Goal: Information Seeking & Learning: Learn about a topic

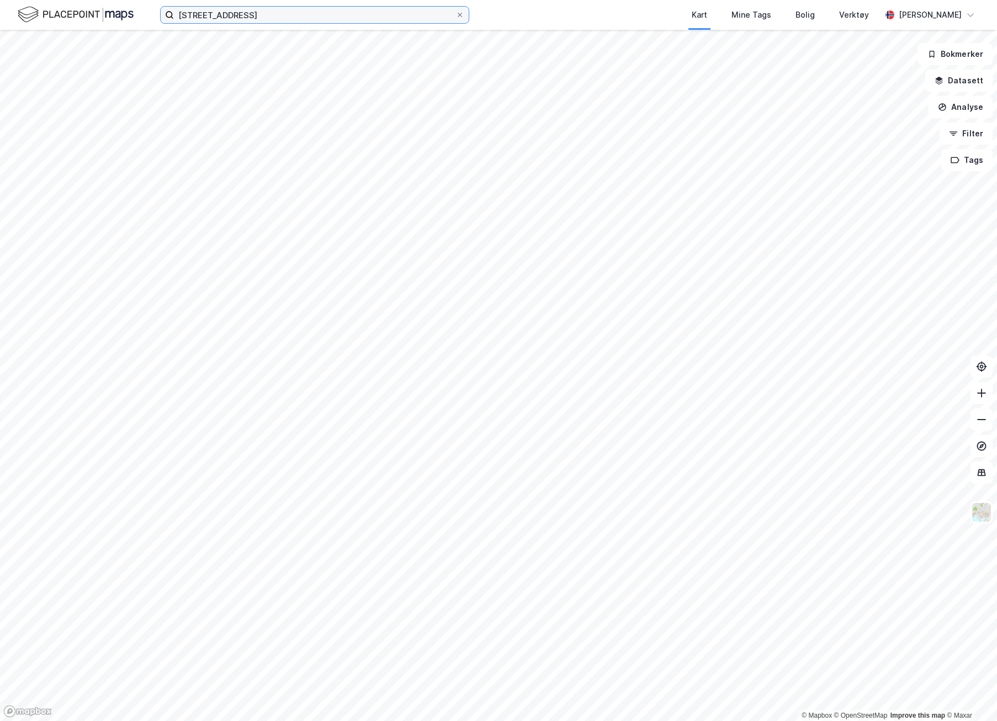
click at [215, 15] on input "[STREET_ADDRESS]" at bounding box center [315, 15] width 282 height 17
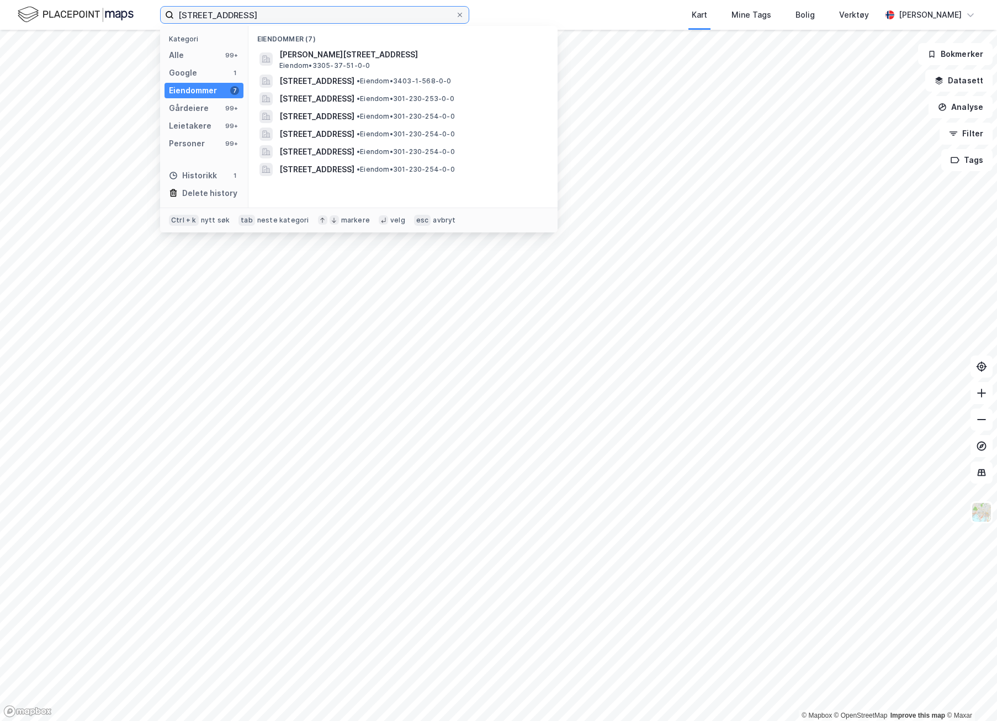
click at [215, 15] on input "[STREET_ADDRESS]" at bounding box center [315, 15] width 282 height 17
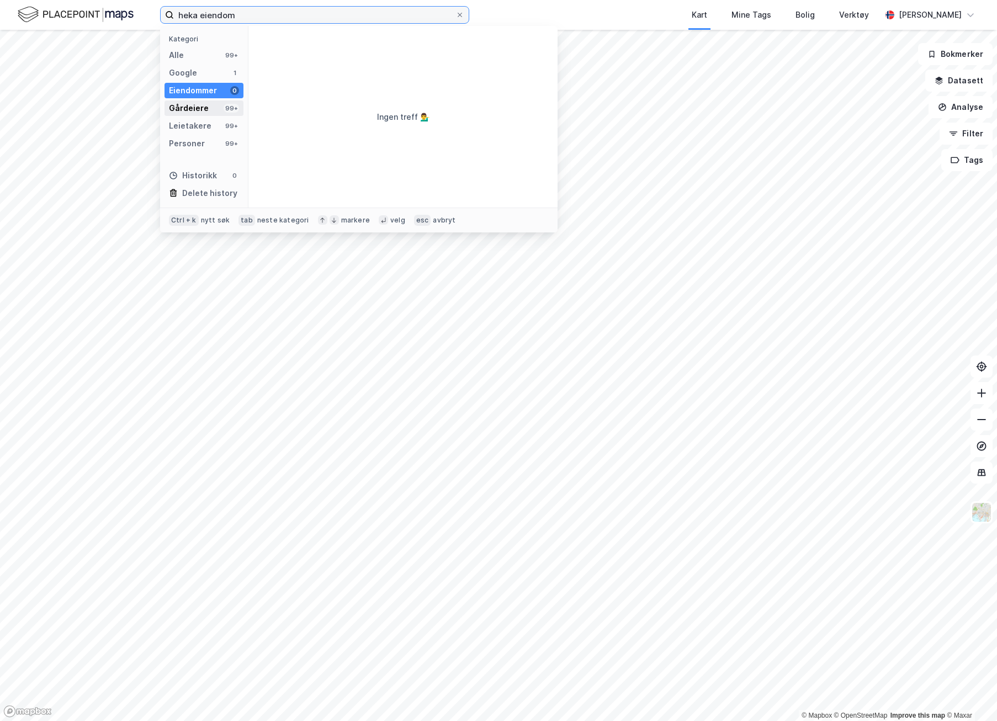
type input "heka eiendom"
click at [189, 109] on div "Gårdeiere" at bounding box center [189, 108] width 40 height 13
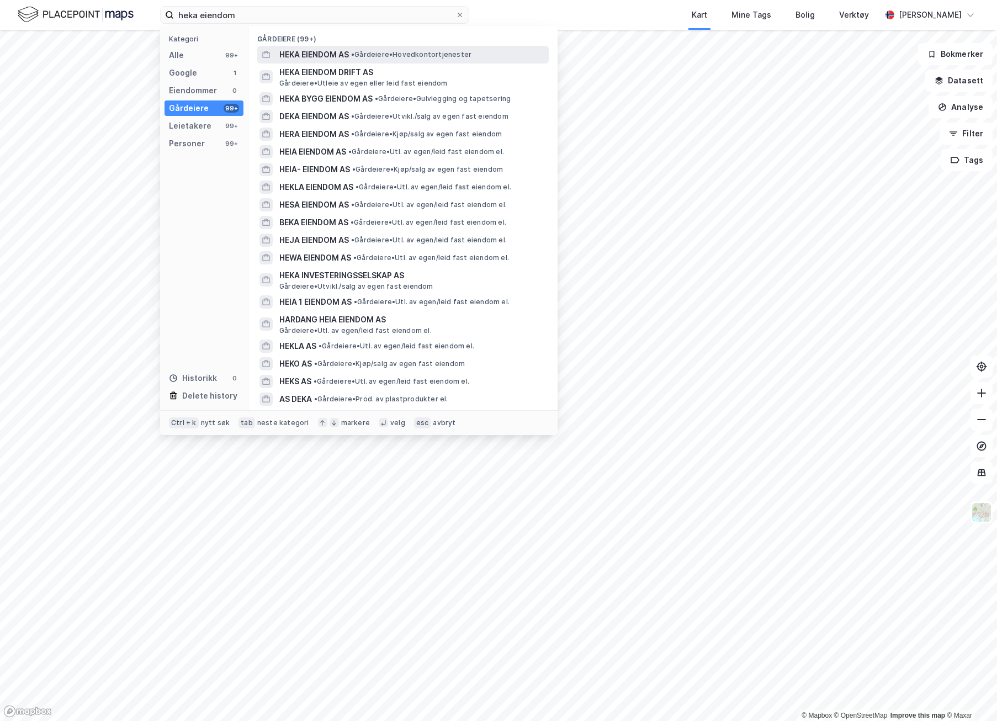
click at [328, 54] on span "HEKA EIENDOM AS" at bounding box center [314, 54] width 70 height 13
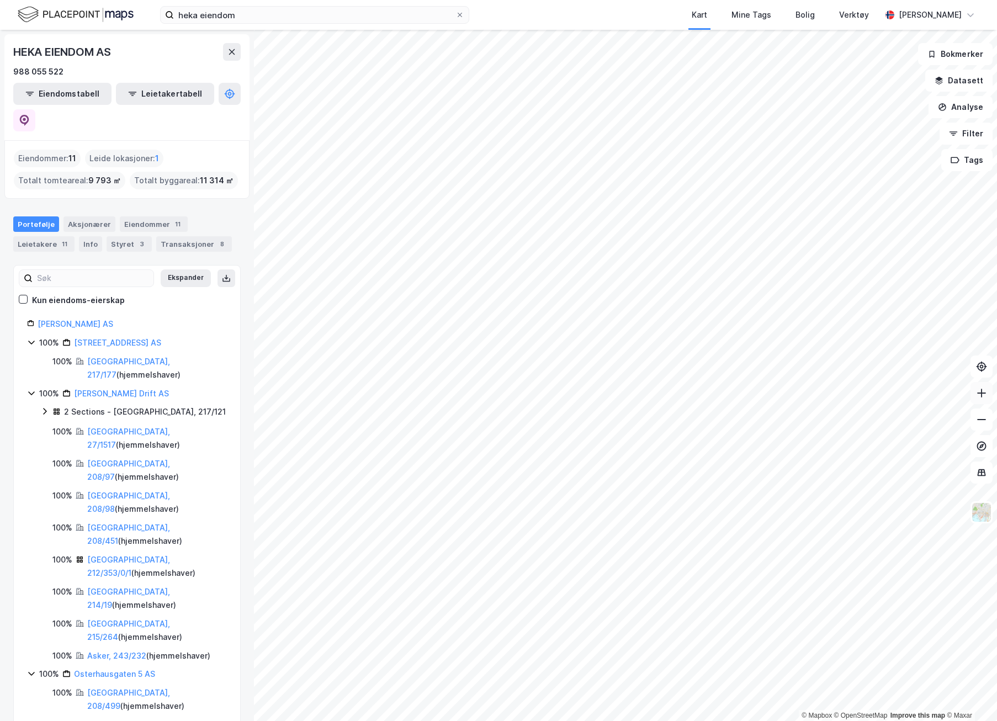
click at [982, 395] on icon at bounding box center [981, 393] width 11 height 11
click at [987, 418] on button at bounding box center [982, 420] width 22 height 22
click at [118, 338] on link "[STREET_ADDRESS] AS" at bounding box center [117, 342] width 87 height 9
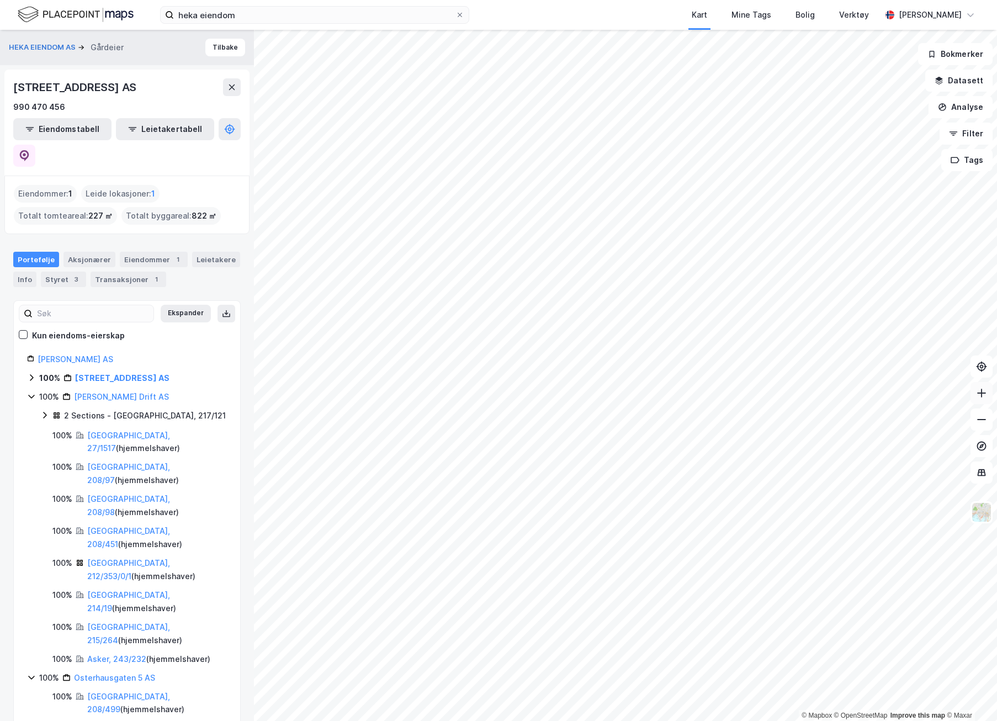
click at [984, 389] on icon at bounding box center [981, 393] width 11 height 11
click at [31, 373] on icon at bounding box center [31, 377] width 9 height 9
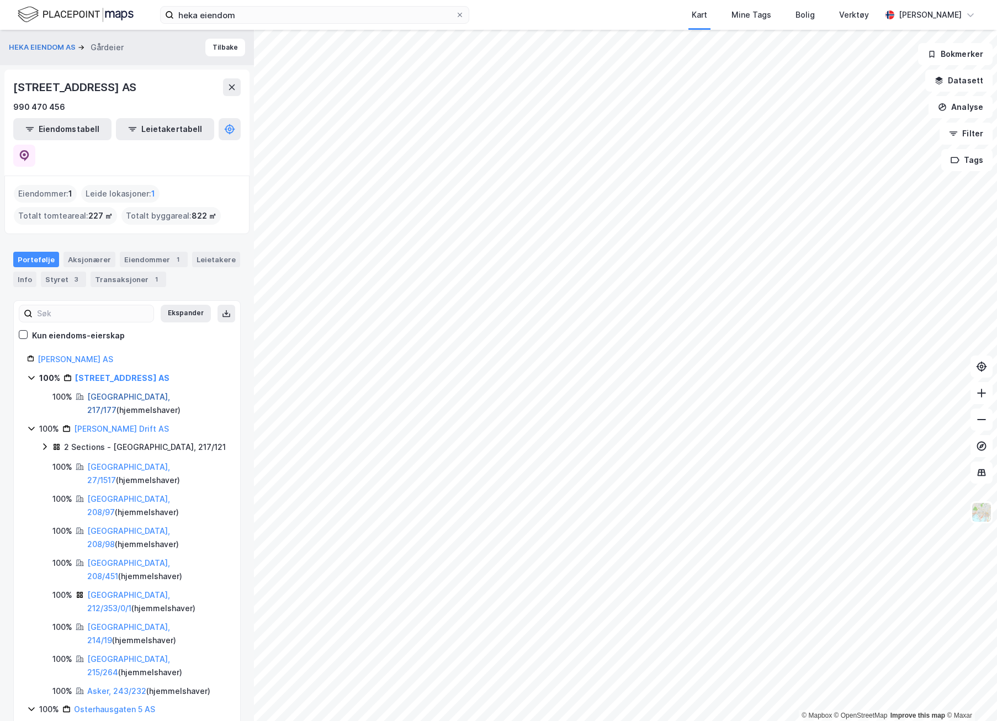
click at [121, 392] on link "[GEOGRAPHIC_DATA], 217/177" at bounding box center [128, 403] width 83 height 23
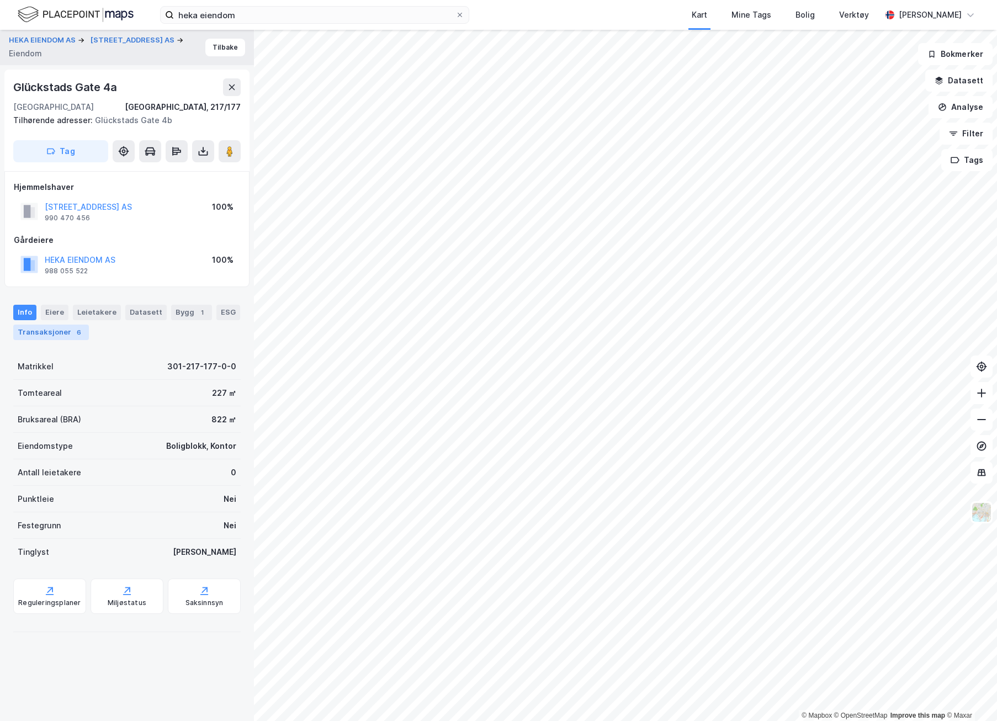
click at [67, 331] on div "Transaksjoner 6" at bounding box center [51, 332] width 76 height 15
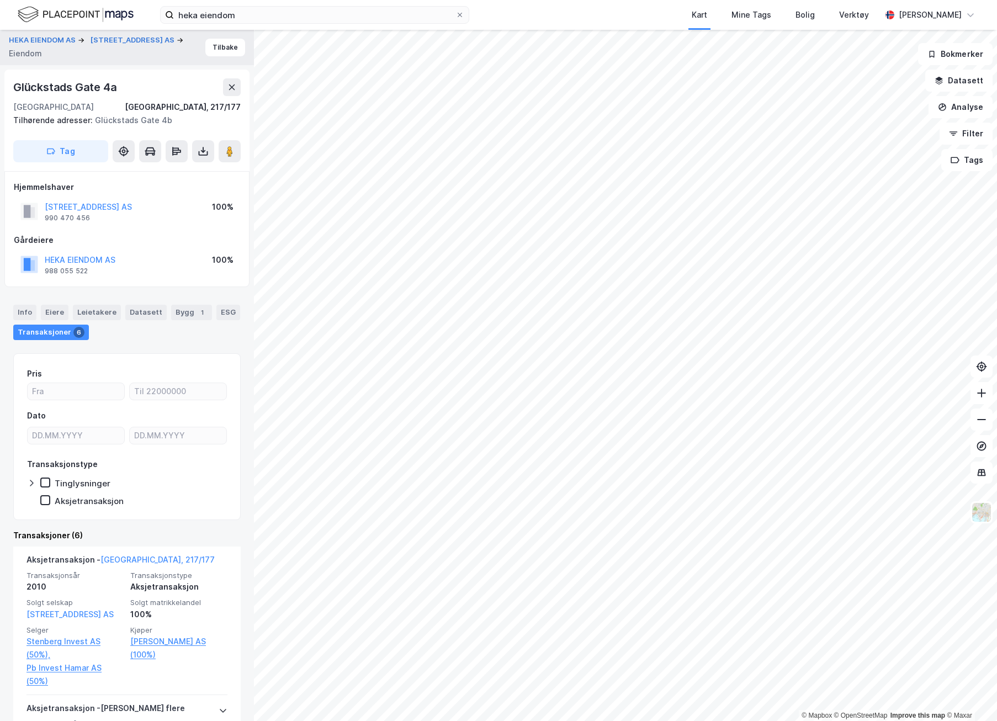
scroll to position [55, 0]
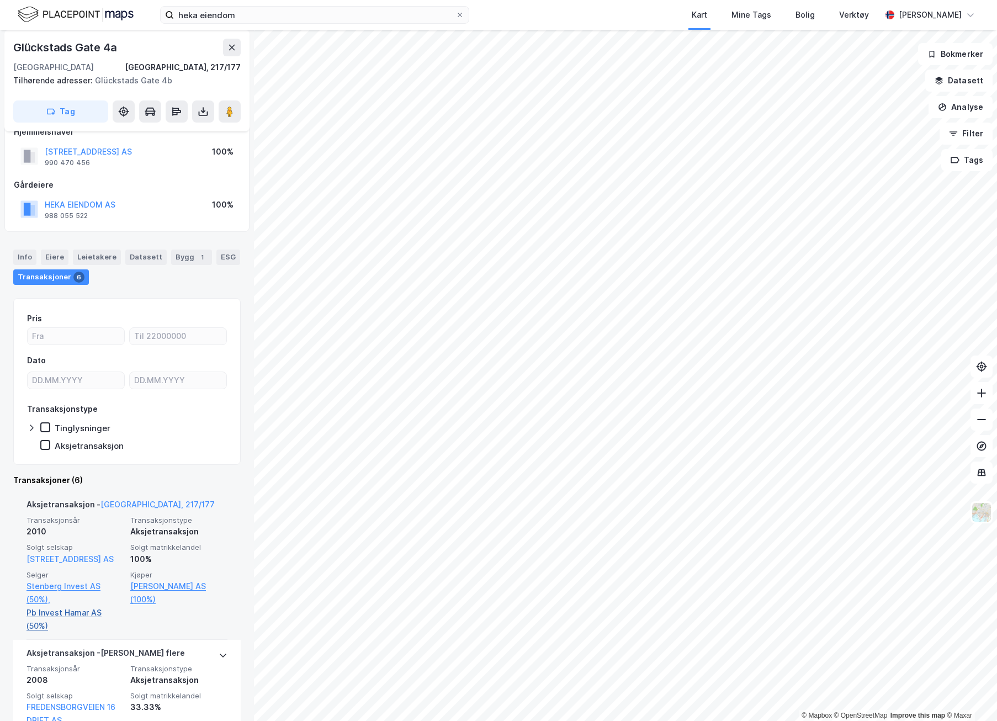
click at [78, 611] on link "Pb Invest Hamar AS (50%)" at bounding box center [75, 619] width 97 height 27
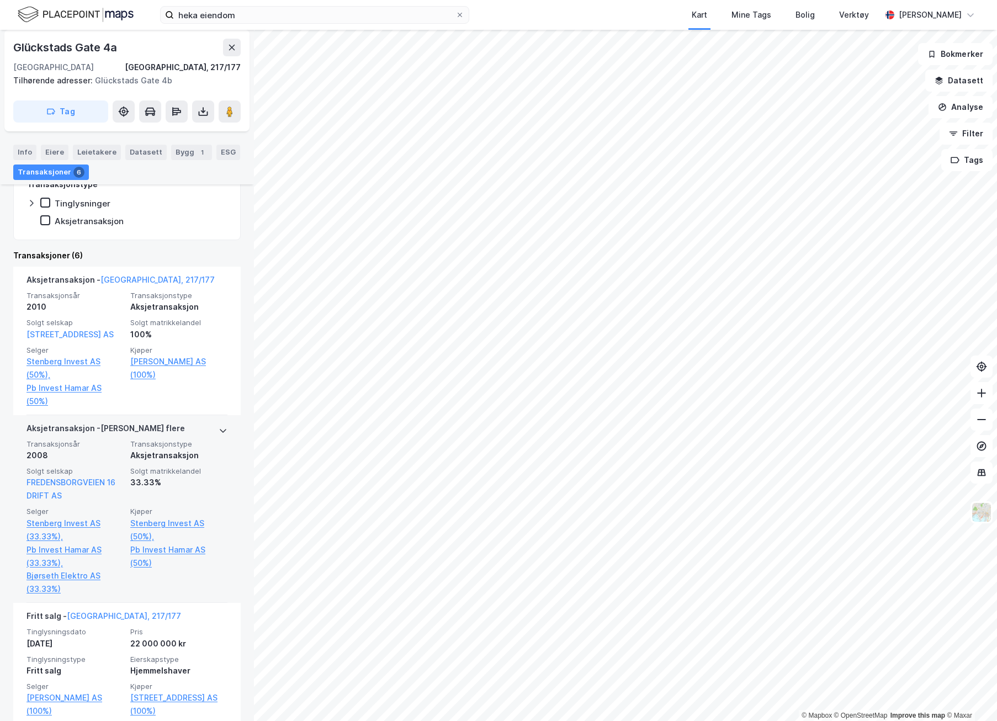
scroll to position [331, 0]
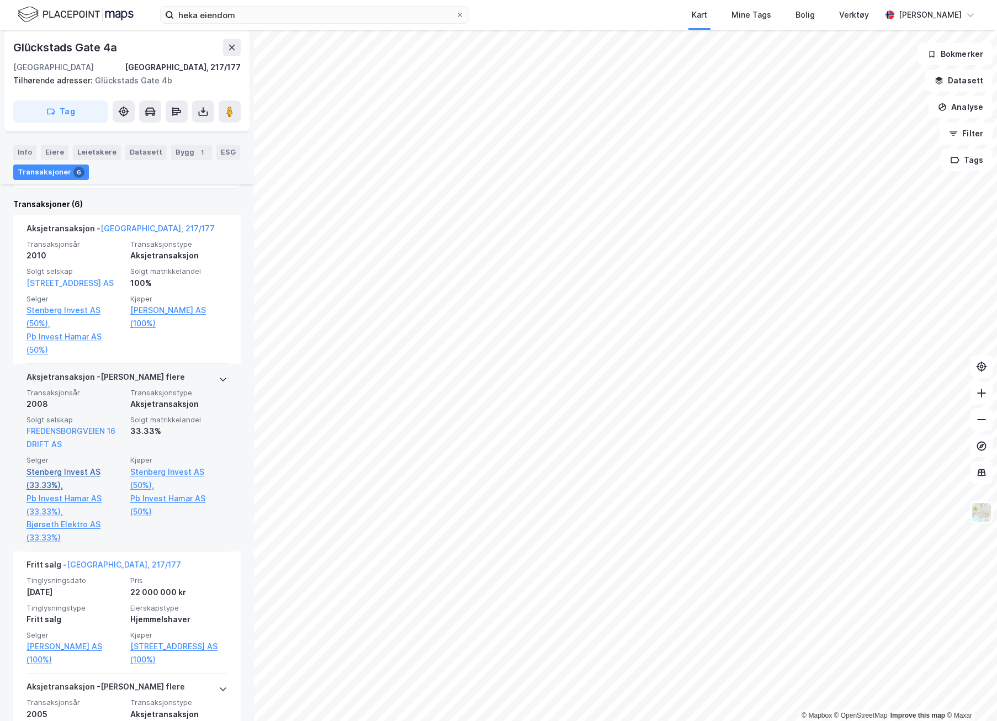
click at [78, 476] on link "Stenberg Invest AS (33.33%)," at bounding box center [75, 478] width 97 height 27
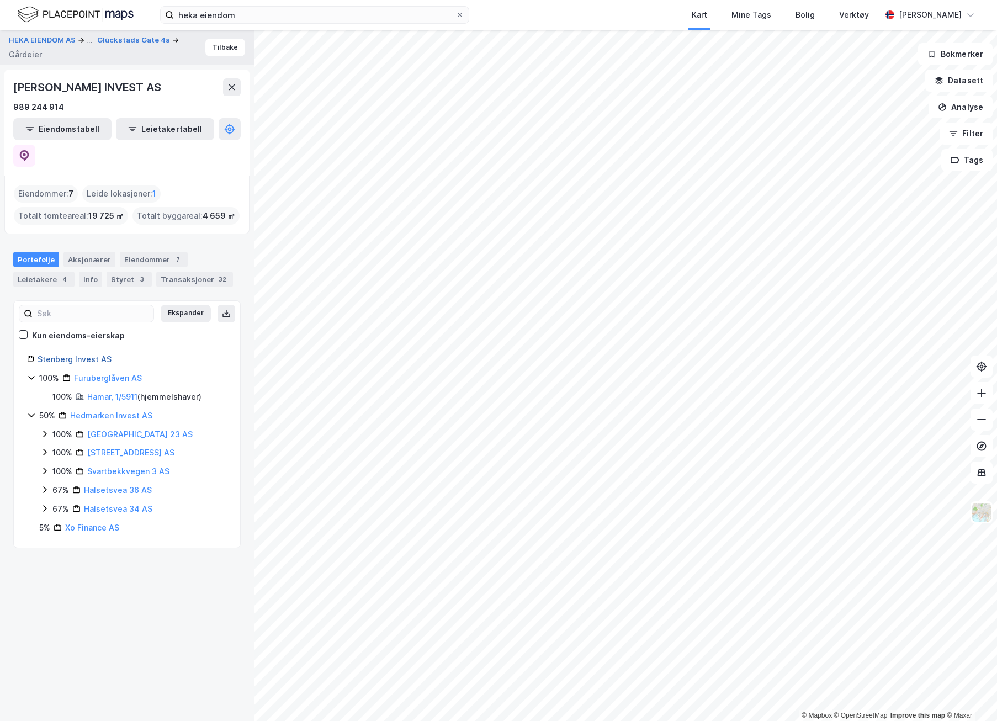
click at [86, 354] on link "Stenberg Invest AS" at bounding box center [75, 358] width 74 height 9
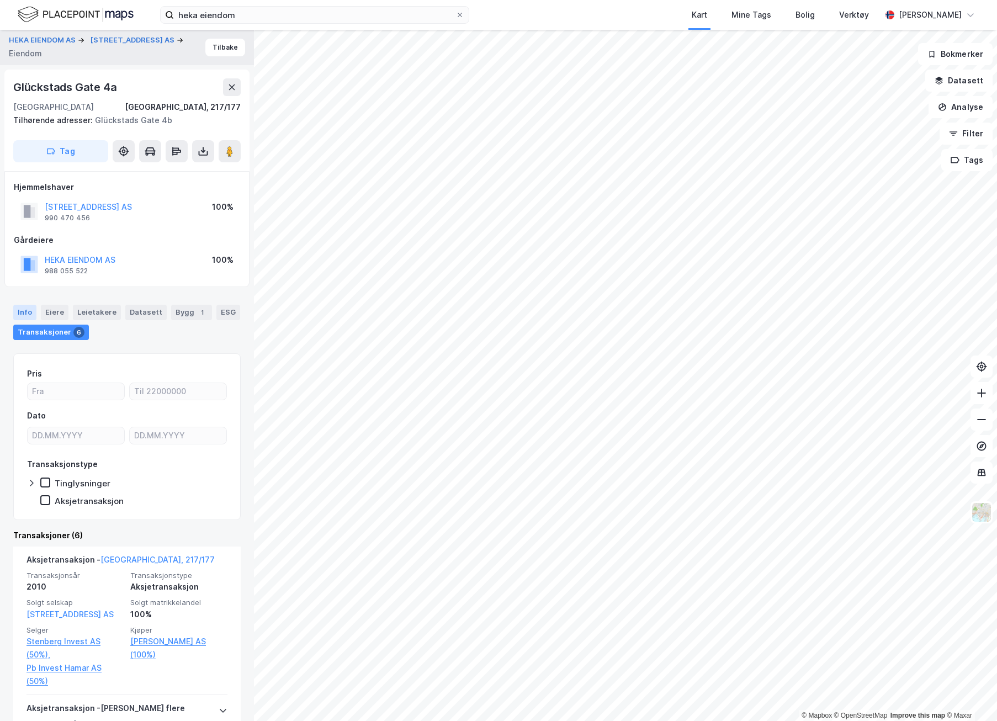
click at [30, 310] on div "Info" at bounding box center [24, 312] width 23 height 15
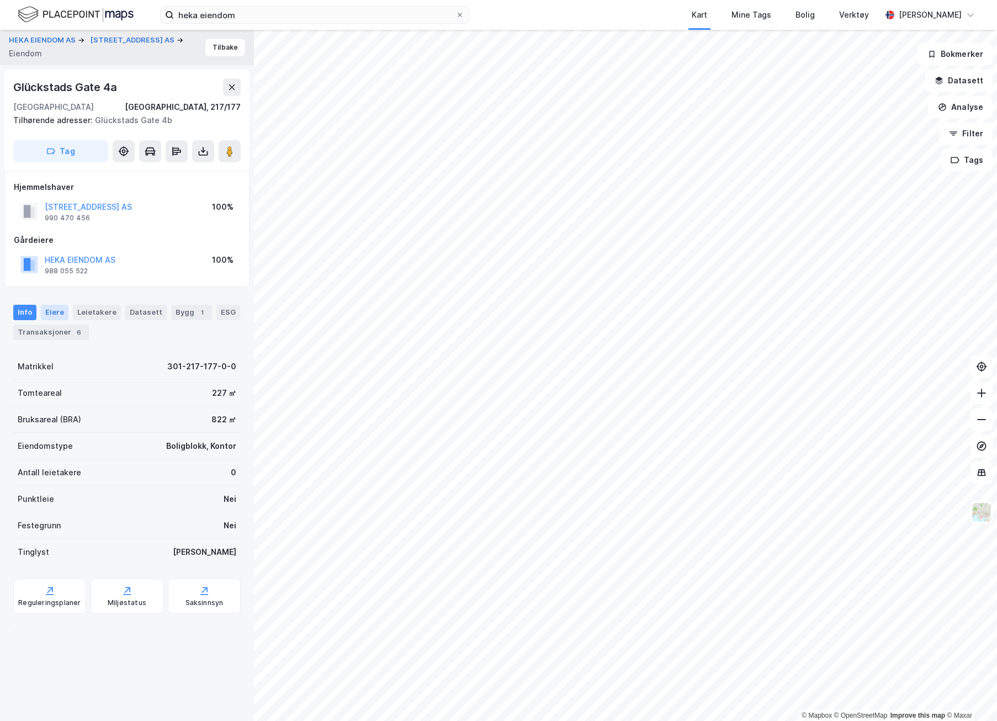
click at [62, 313] on div "Eiere" at bounding box center [55, 312] width 28 height 15
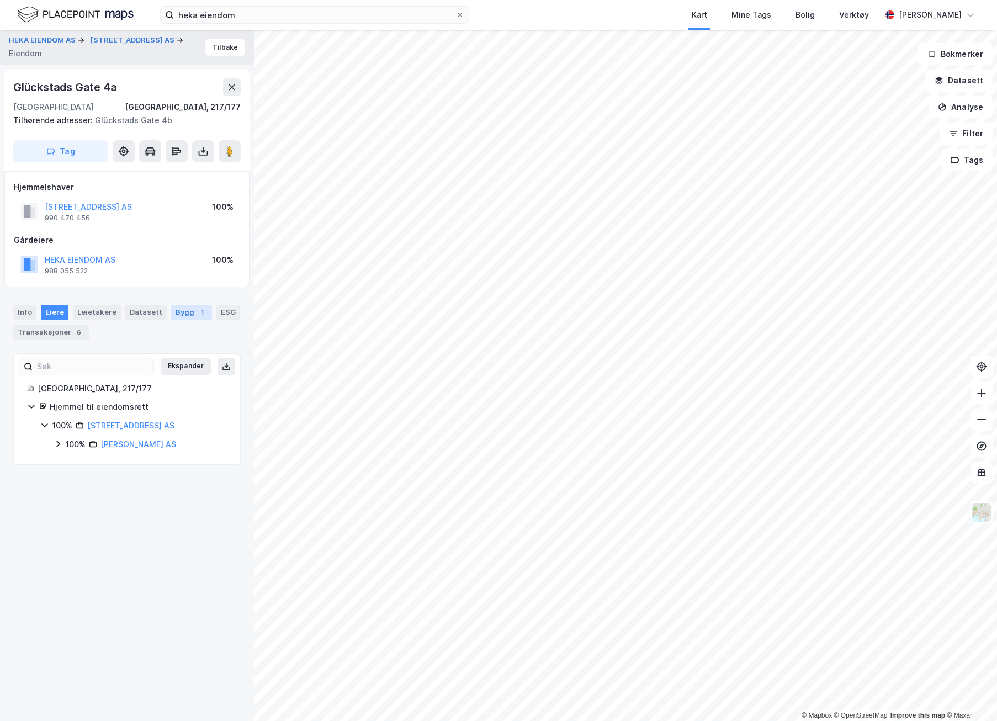
click at [171, 315] on div "Bygg 1" at bounding box center [191, 312] width 41 height 15
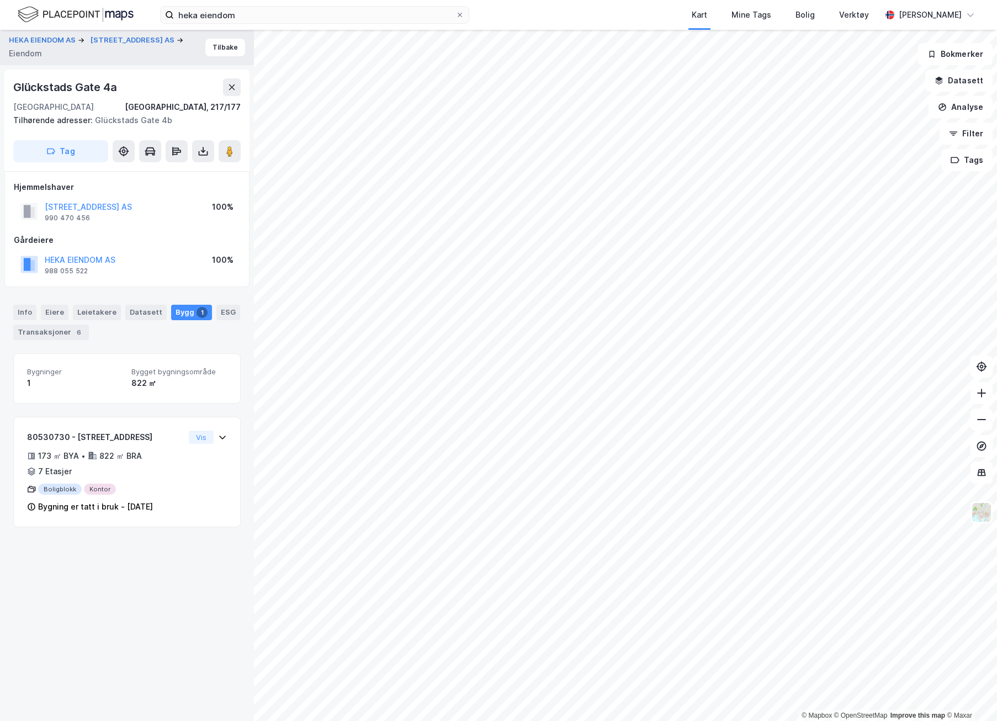
click at [35, 17] on img at bounding box center [76, 14] width 116 height 19
